Goal: Navigation & Orientation: Find specific page/section

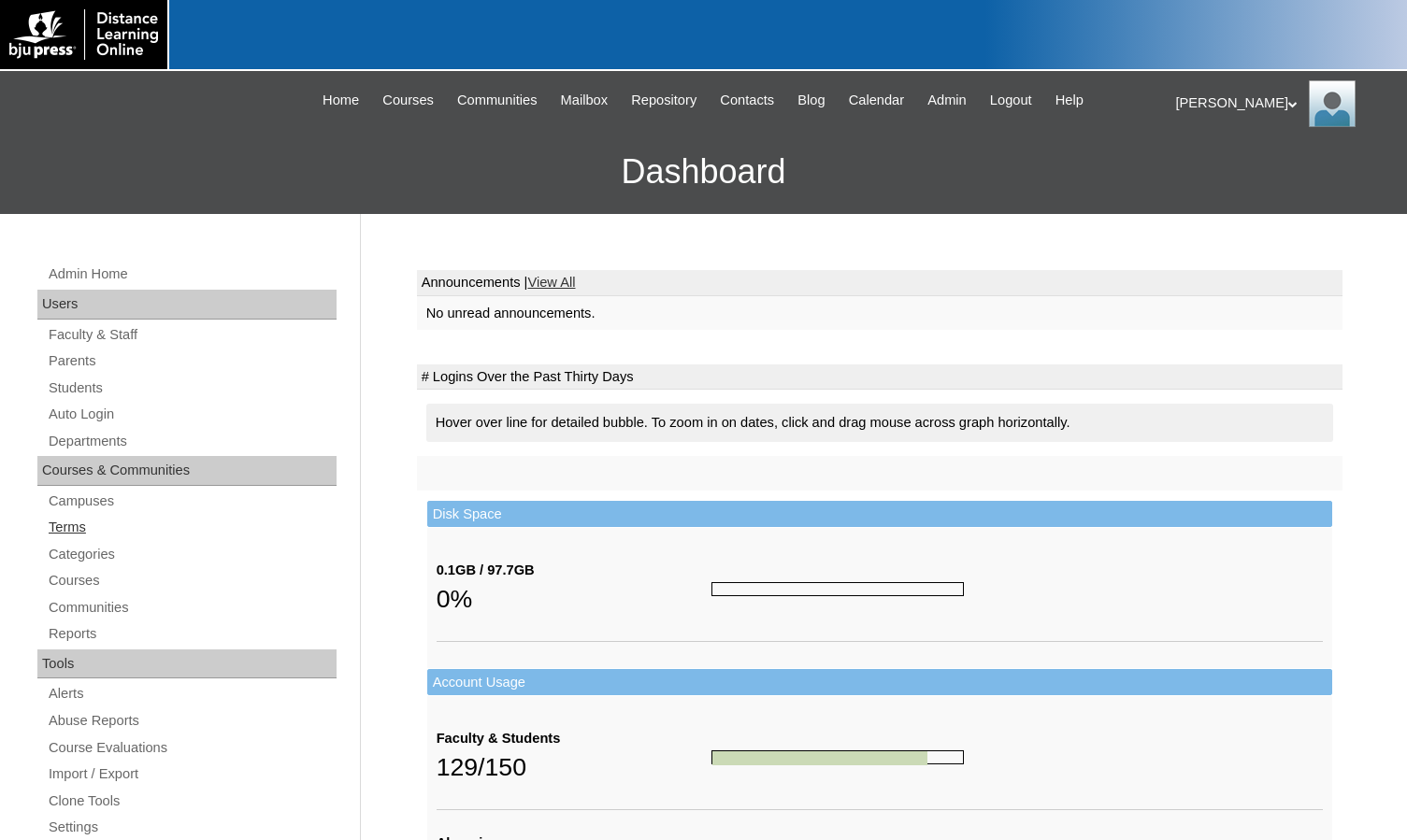
click at [97, 524] on link "Terms" at bounding box center [191, 527] width 290 height 24
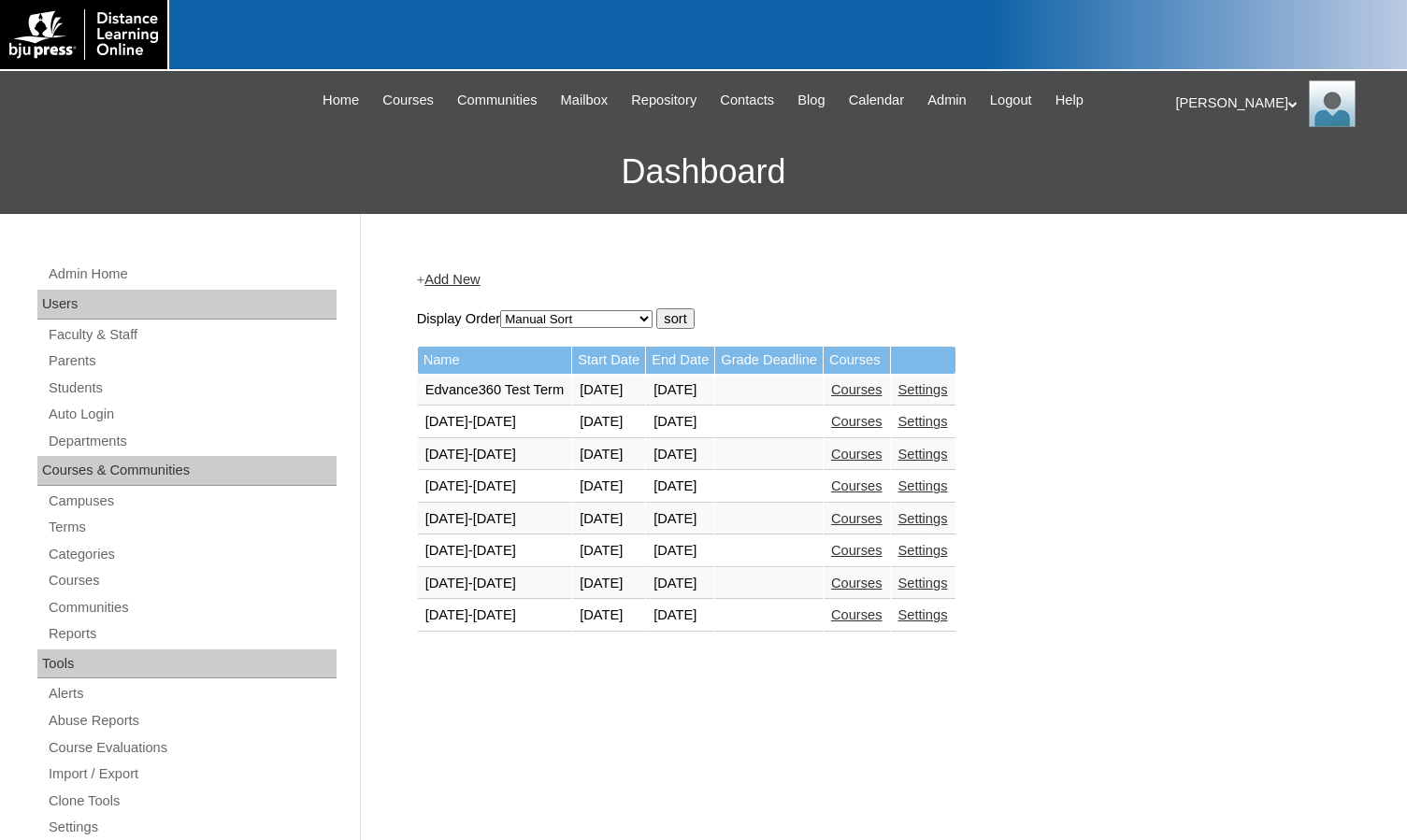
click at [883, 613] on link "Courses" at bounding box center [857, 614] width 51 height 15
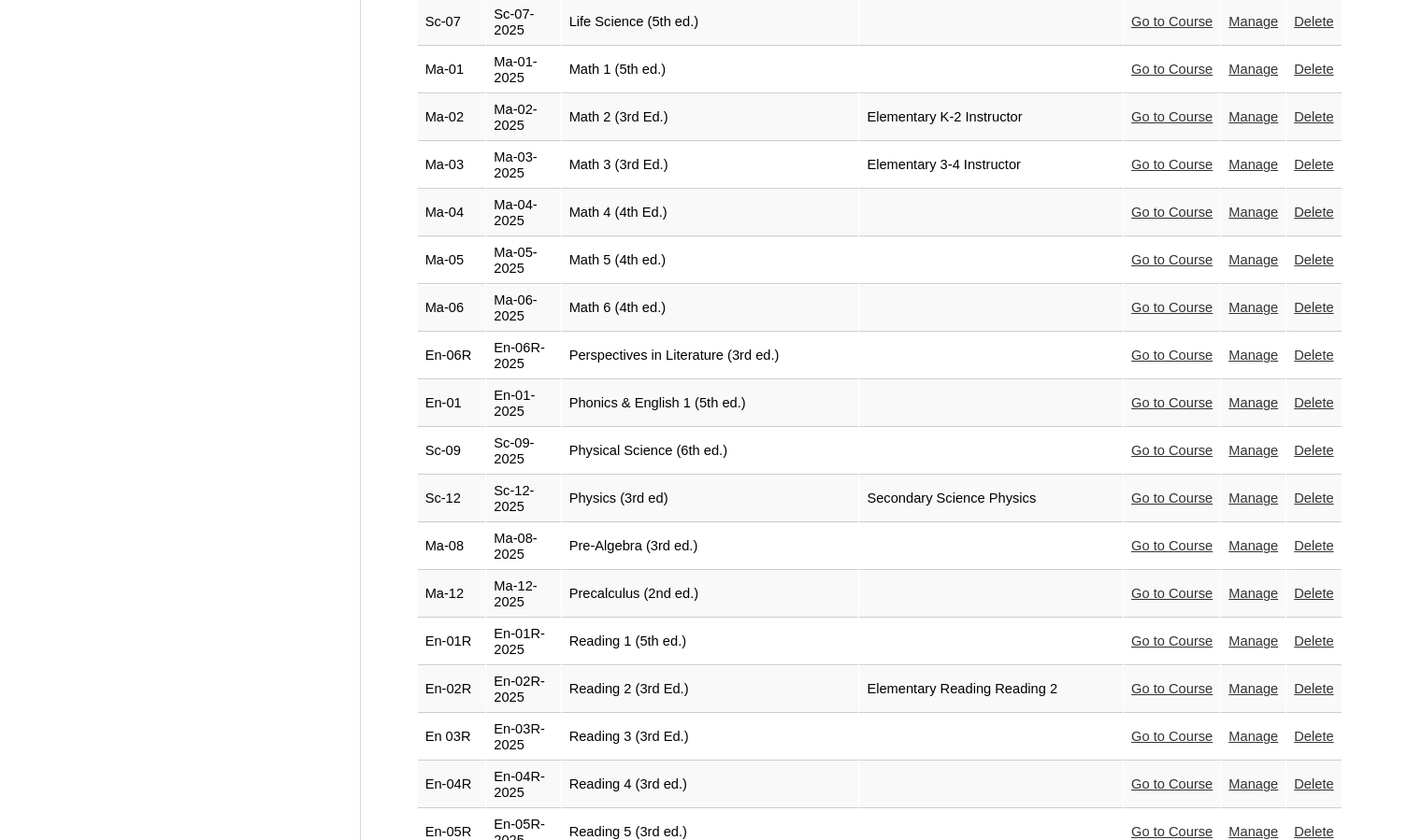
scroll to position [3178, 0]
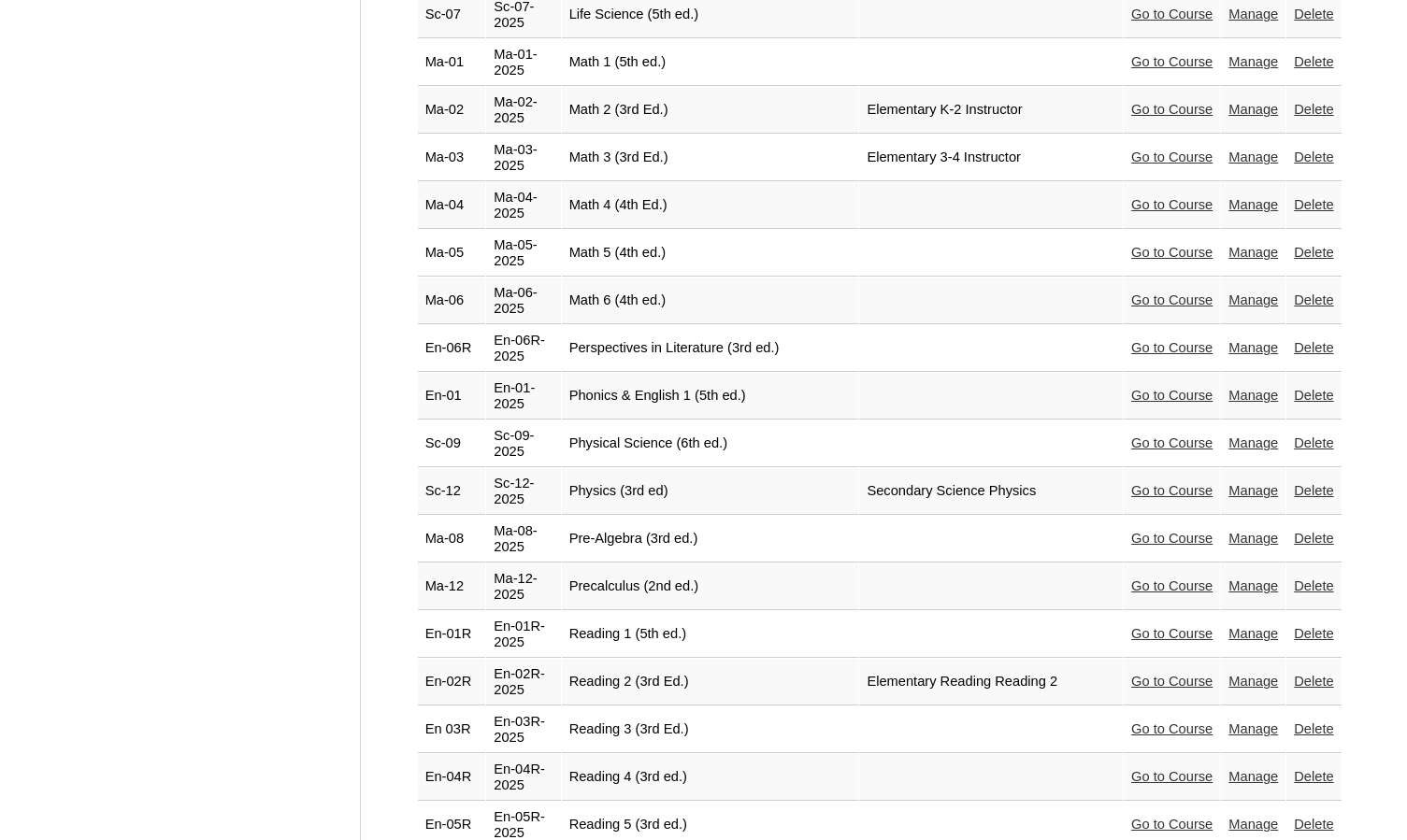
click at [1135, 817] on link "Go to Course" at bounding box center [1172, 824] width 81 height 15
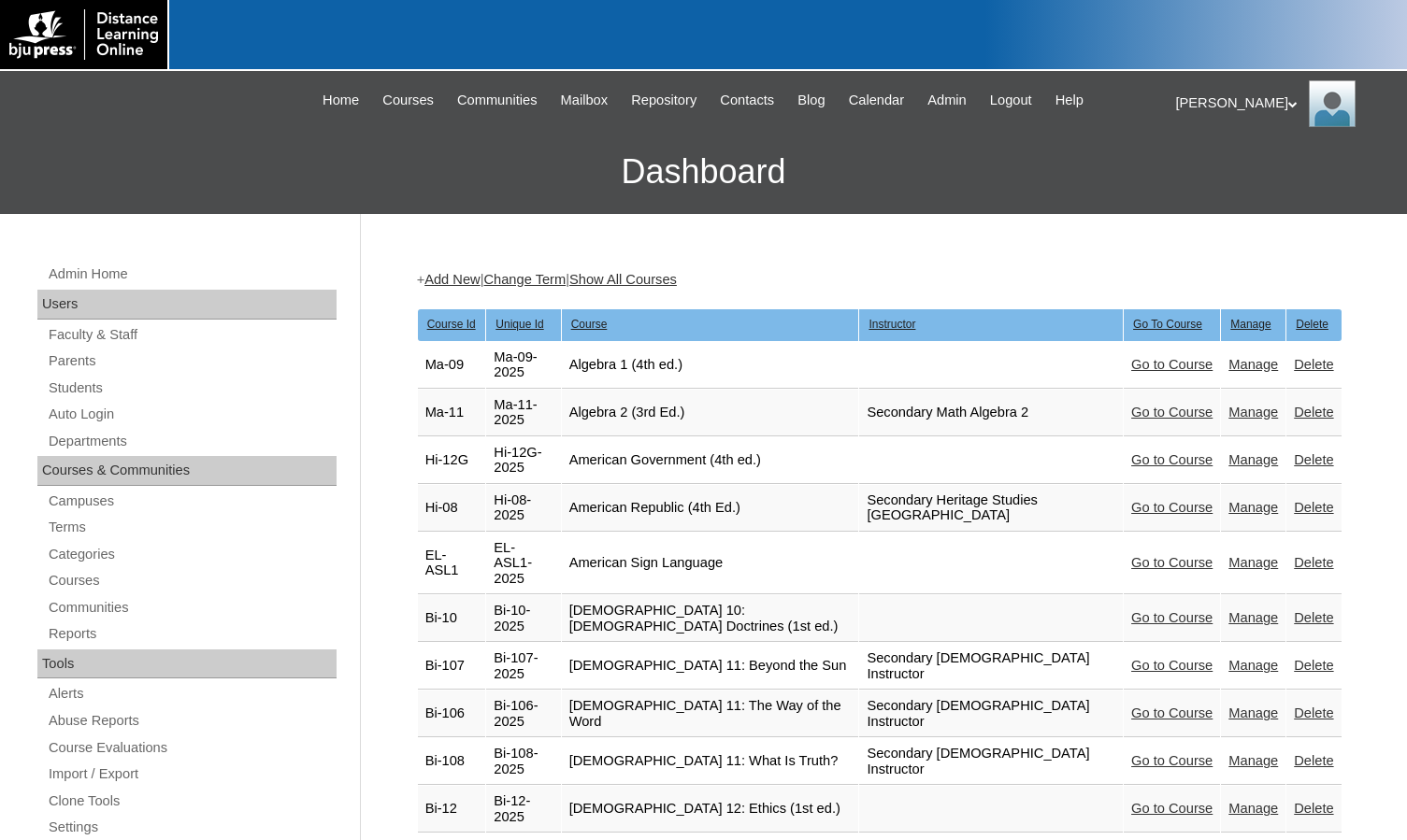
scroll to position [3178, 0]
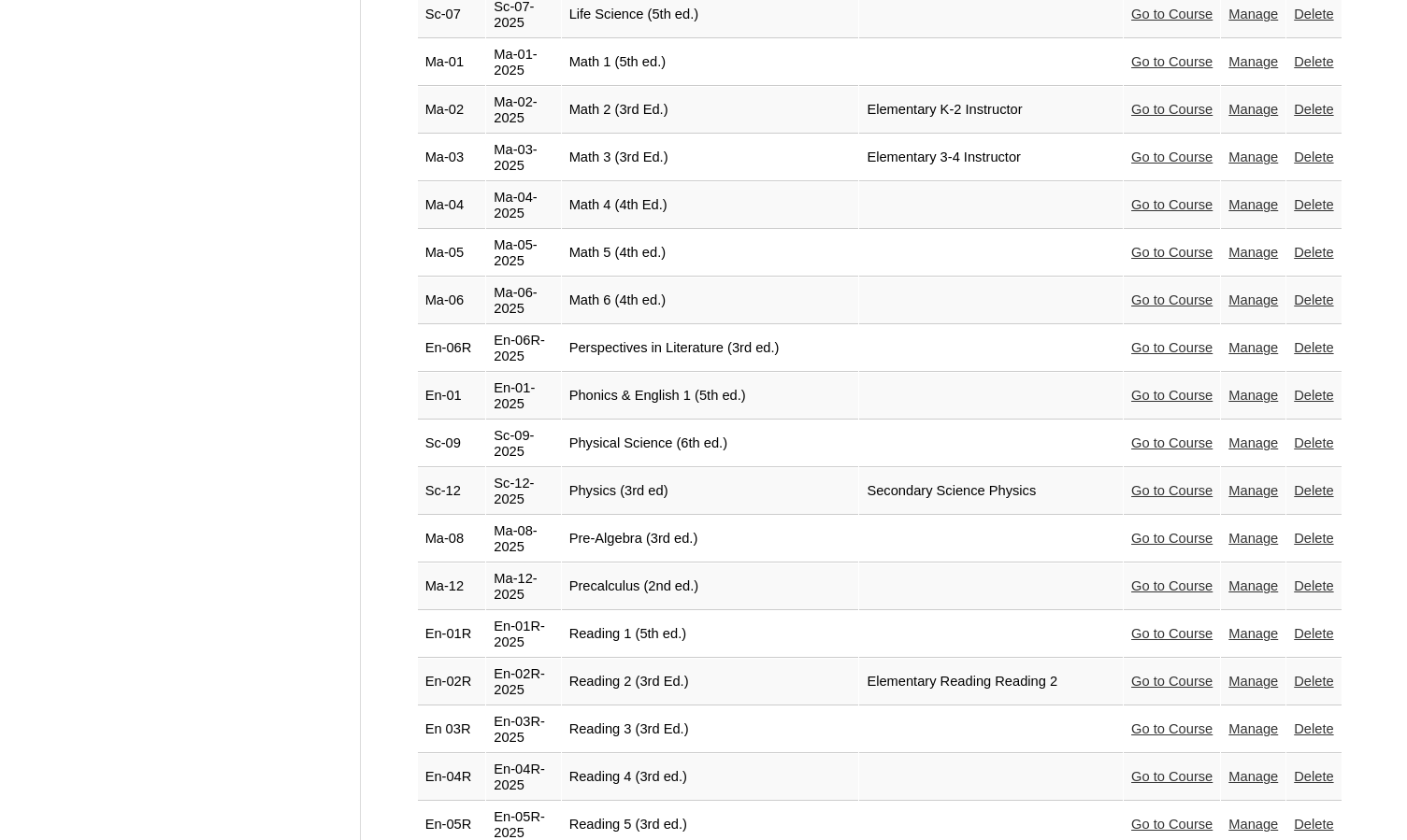
click at [1140, 483] on link "Go to Course" at bounding box center [1172, 490] width 81 height 15
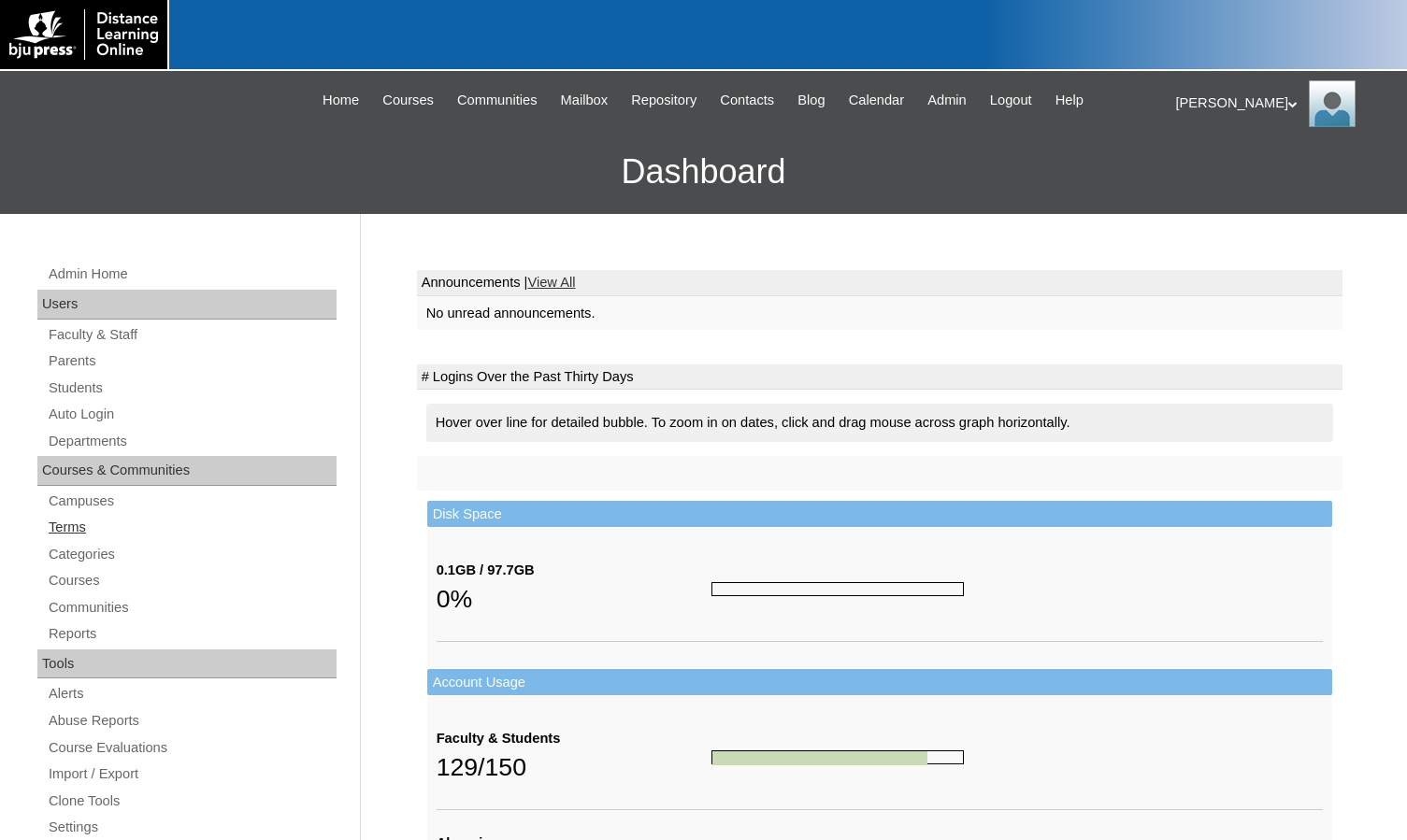
click at [85, 530] on link "Terms" at bounding box center [191, 527] width 290 height 24
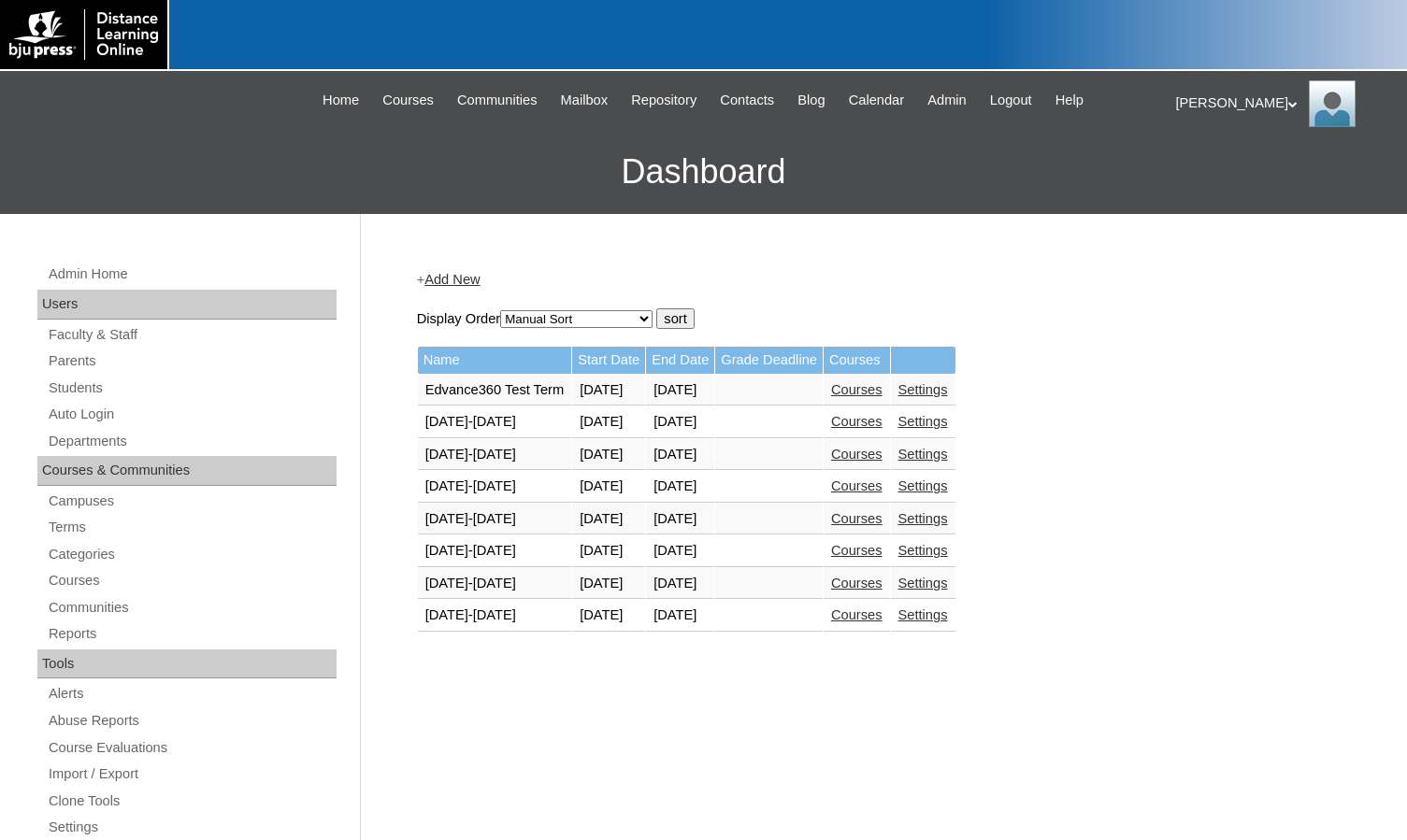
click at [883, 613] on link "Courses" at bounding box center [857, 614] width 51 height 15
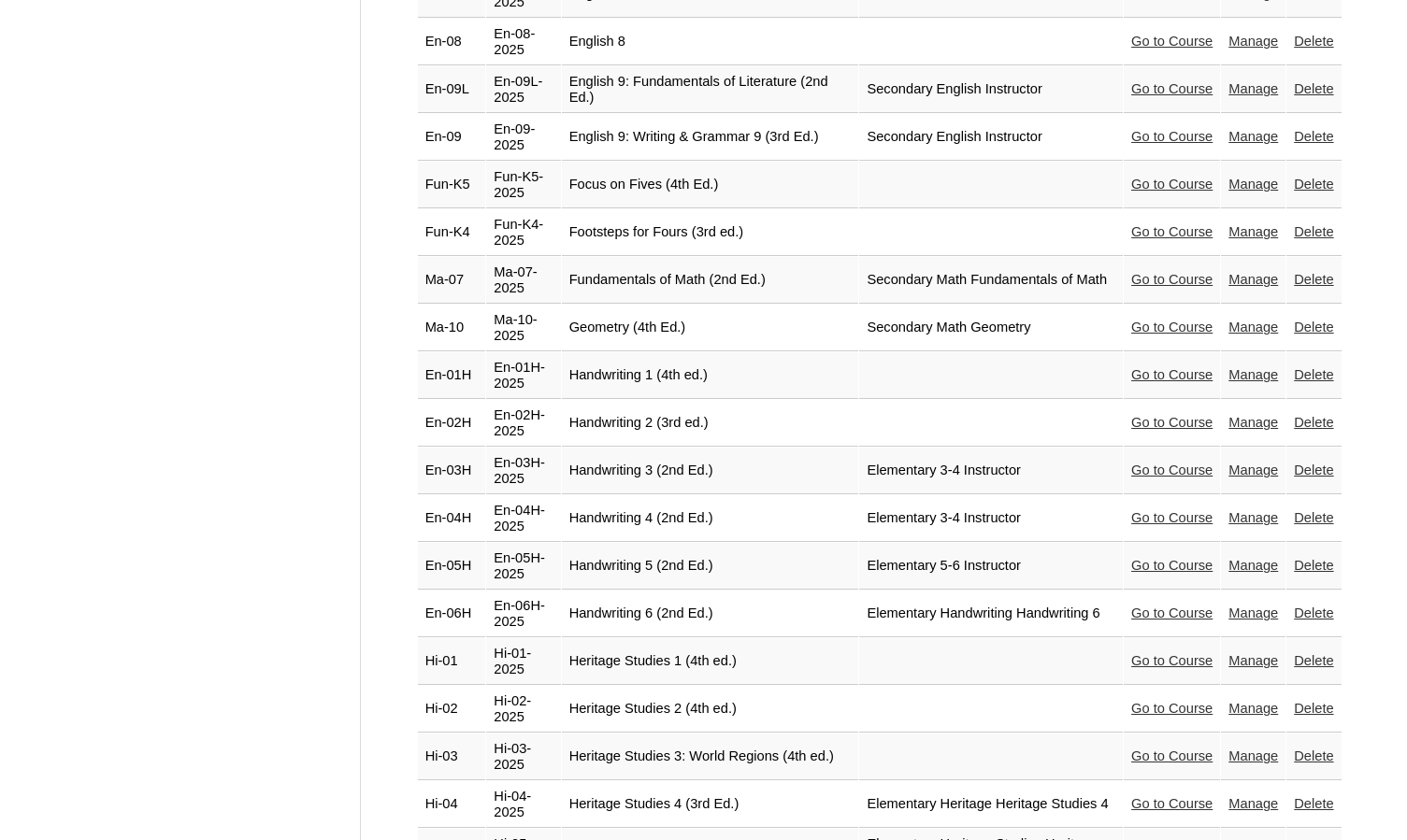
scroll to position [2617, 0]
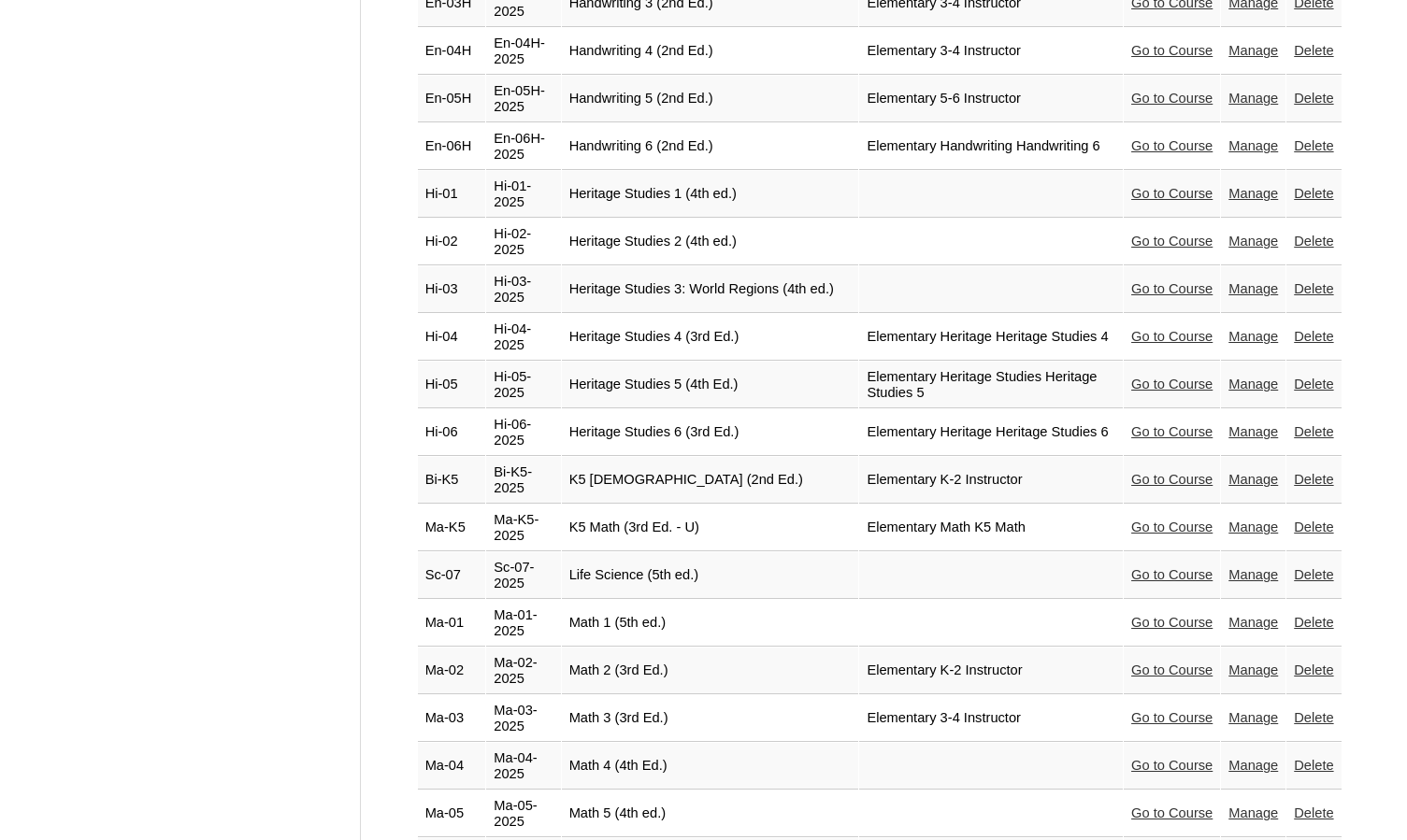
click at [1158, 805] on link "Go to Course" at bounding box center [1172, 812] width 81 height 15
